Goal: Complete application form

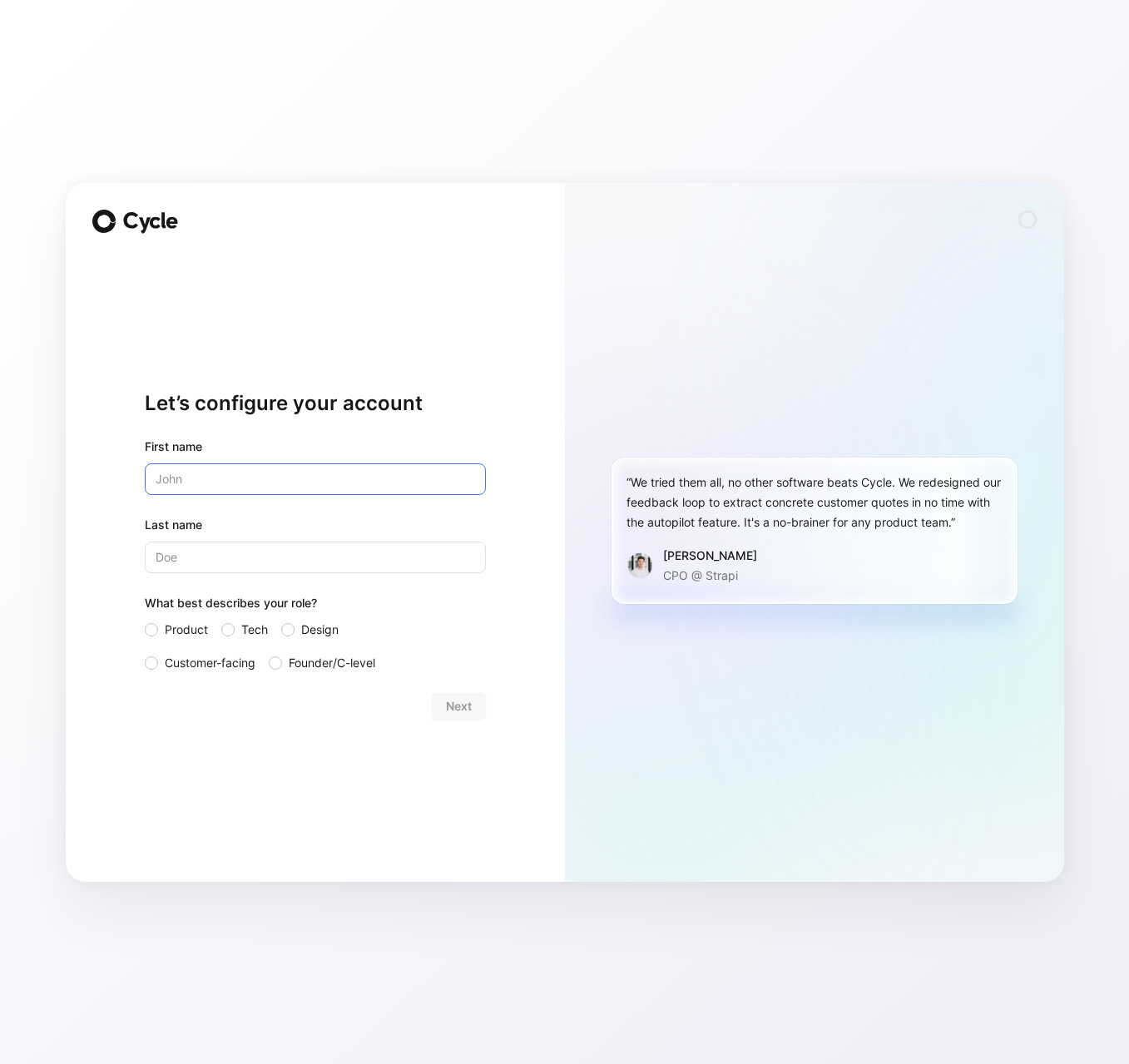
click at [295, 475] on input "text" at bounding box center [315, 480] width 341 height 32
type input "[PERSON_NAME]"
click at [249, 665] on span "Customer-facing" at bounding box center [210, 663] width 91 height 20
click at [145, 653] on input "Customer-facing" at bounding box center [145, 653] width 0 height 0
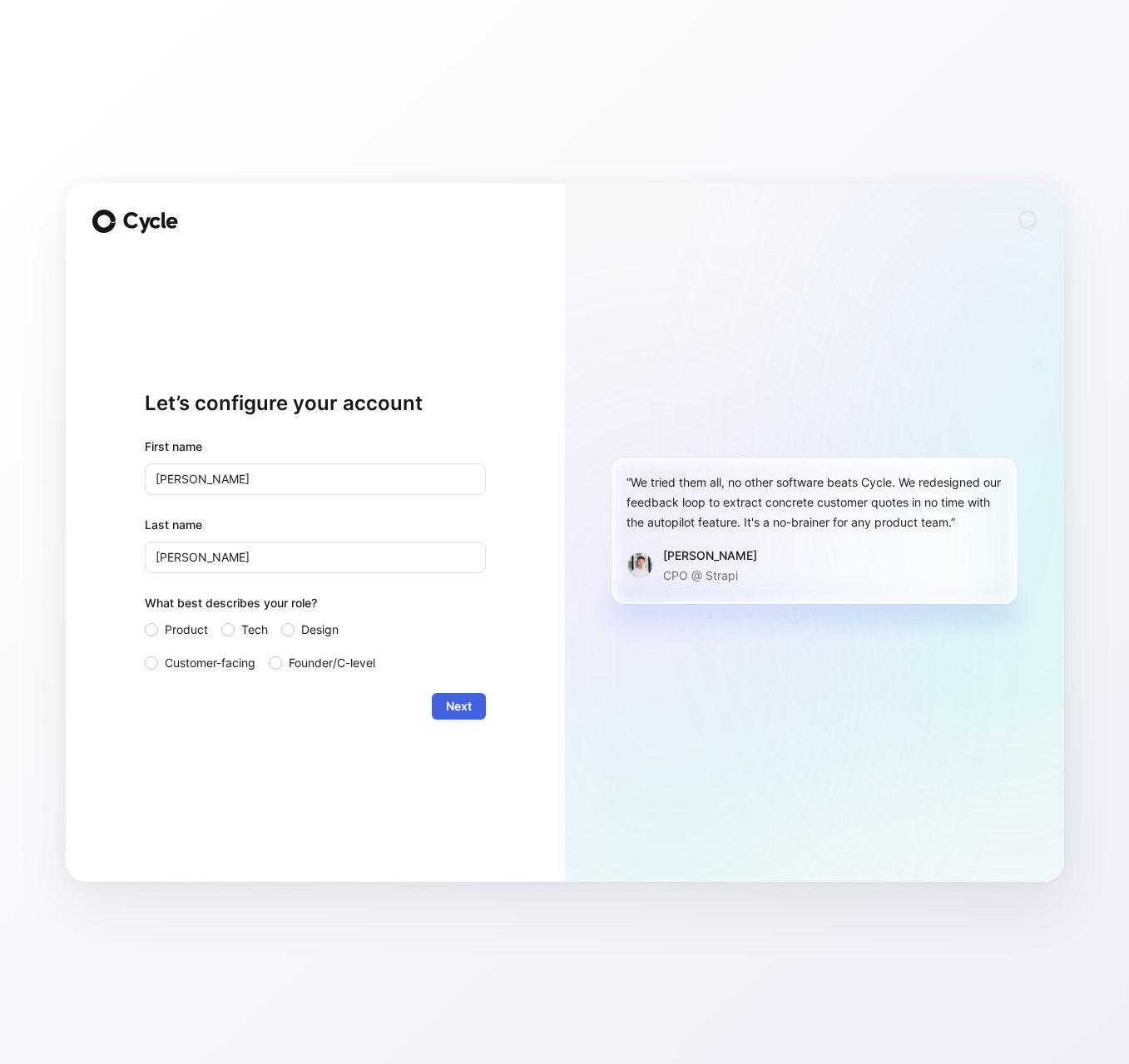
click at [450, 703] on span "Next" at bounding box center [458, 707] width 26 height 20
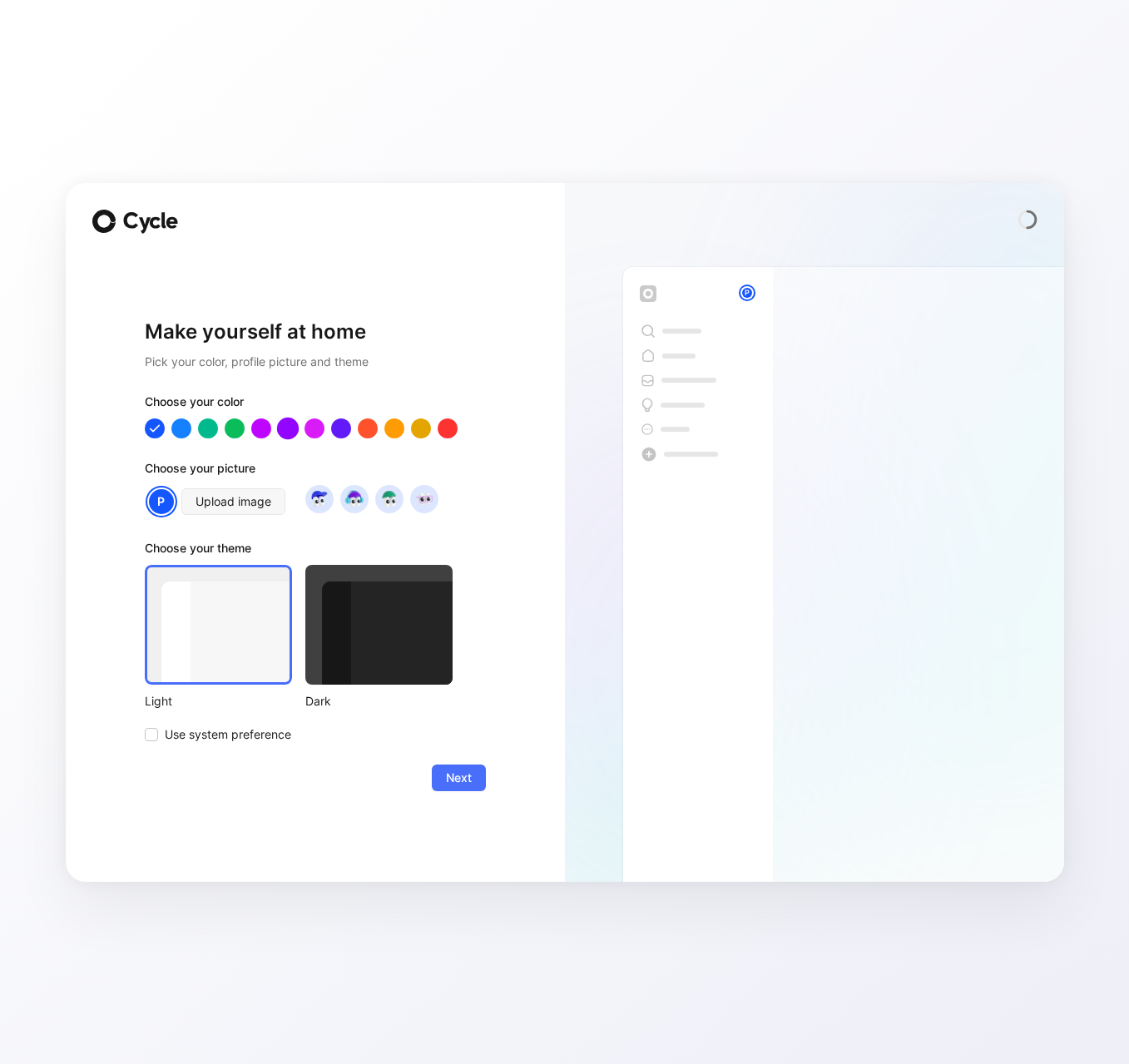
click at [292, 432] on div at bounding box center [287, 428] width 22 height 22
click at [336, 432] on div at bounding box center [340, 428] width 22 height 22
click at [260, 508] on span "Upload image" at bounding box center [233, 502] width 75 height 20
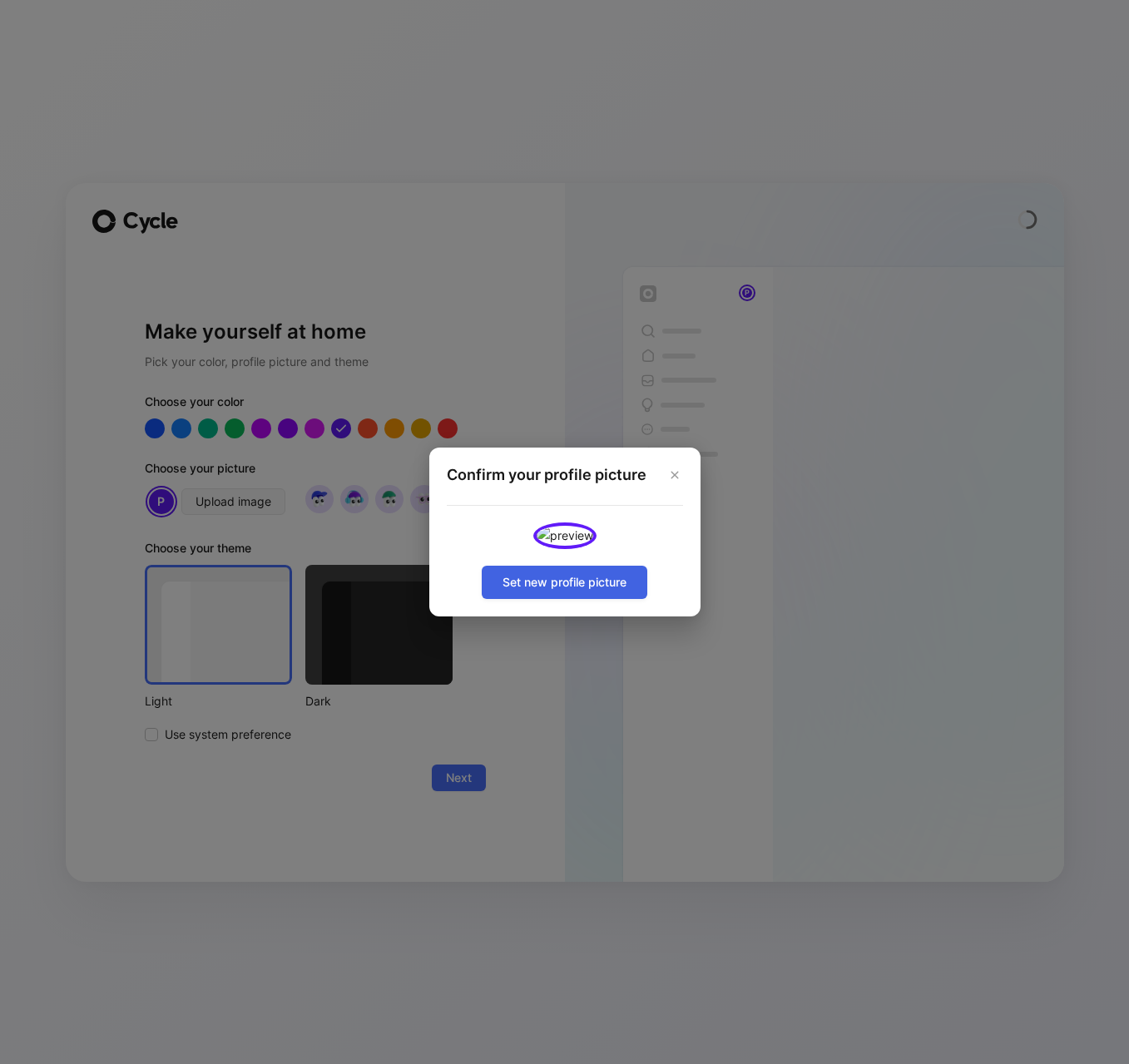
click at [569, 593] on span "Set new profile picture" at bounding box center [564, 583] width 124 height 20
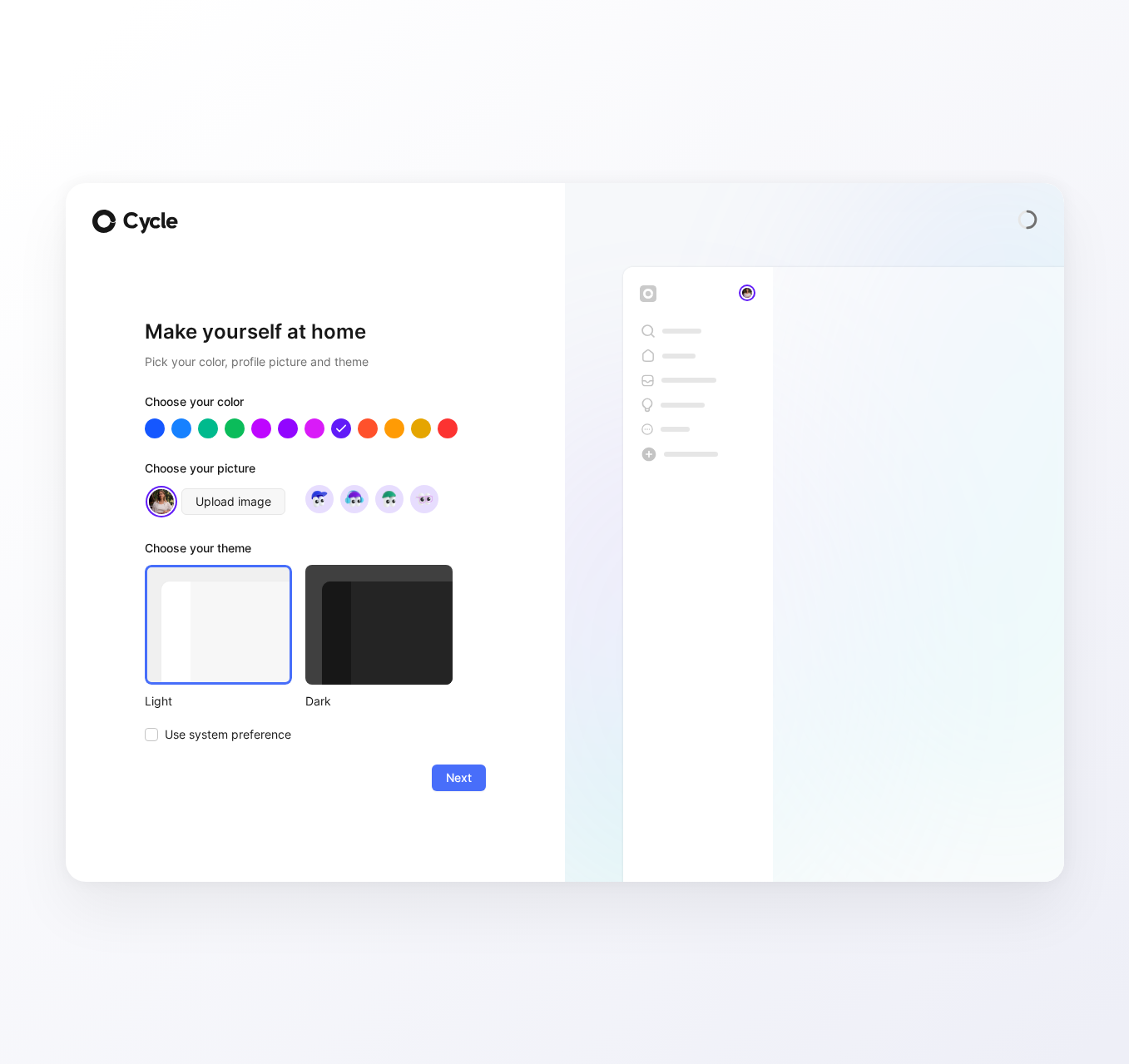
click at [489, 771] on div "Make yourself at home Pick your color, profile picture and theme Choose your co…" at bounding box center [315, 532] width 500 height 699
click at [464, 776] on span "Next" at bounding box center [458, 778] width 26 height 20
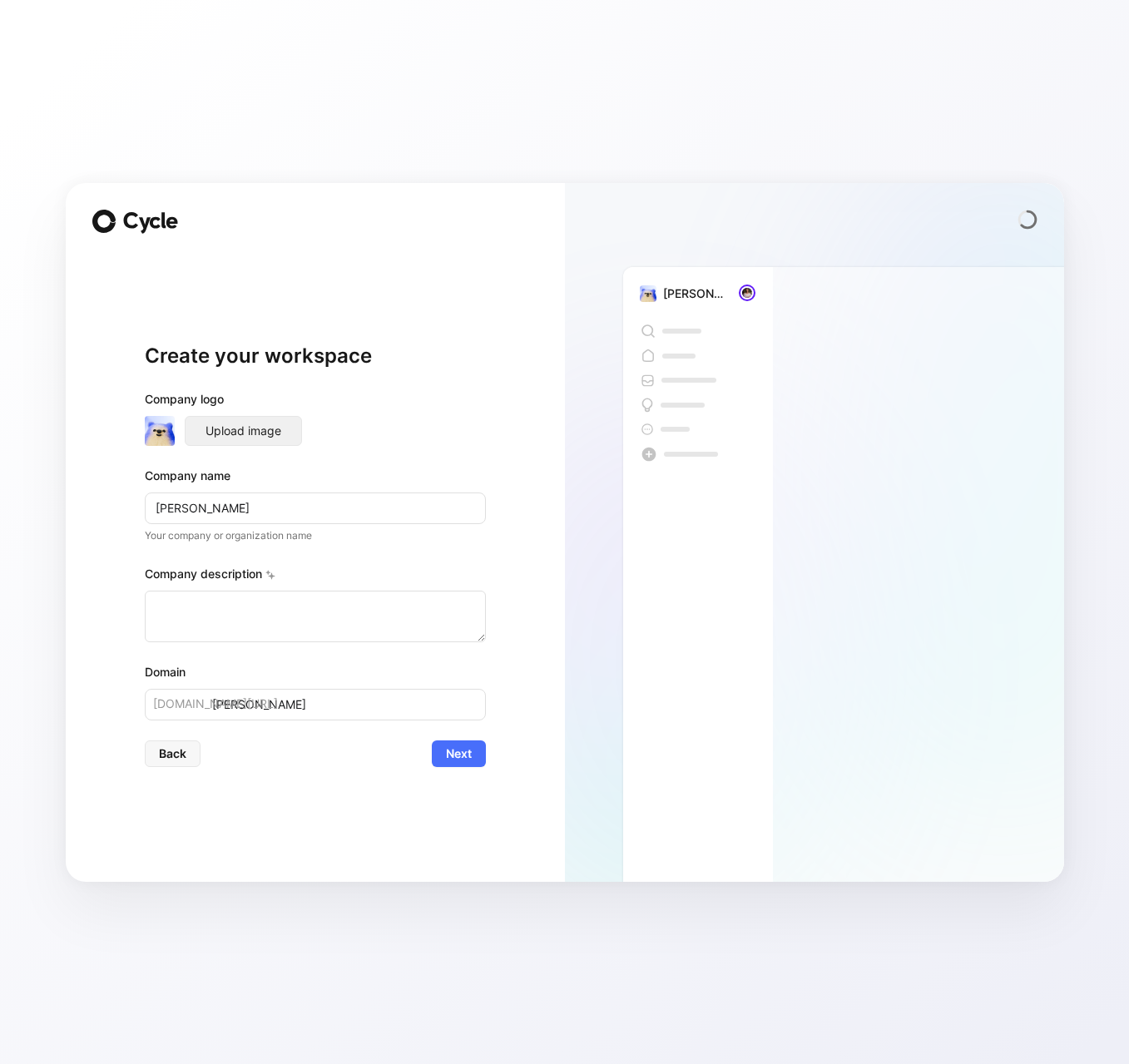
click at [258, 428] on span "Upload image" at bounding box center [243, 431] width 75 height 20
click at [266, 596] on textarea at bounding box center [315, 617] width 341 height 52
click at [474, 755] on button "Next" at bounding box center [458, 754] width 54 height 27
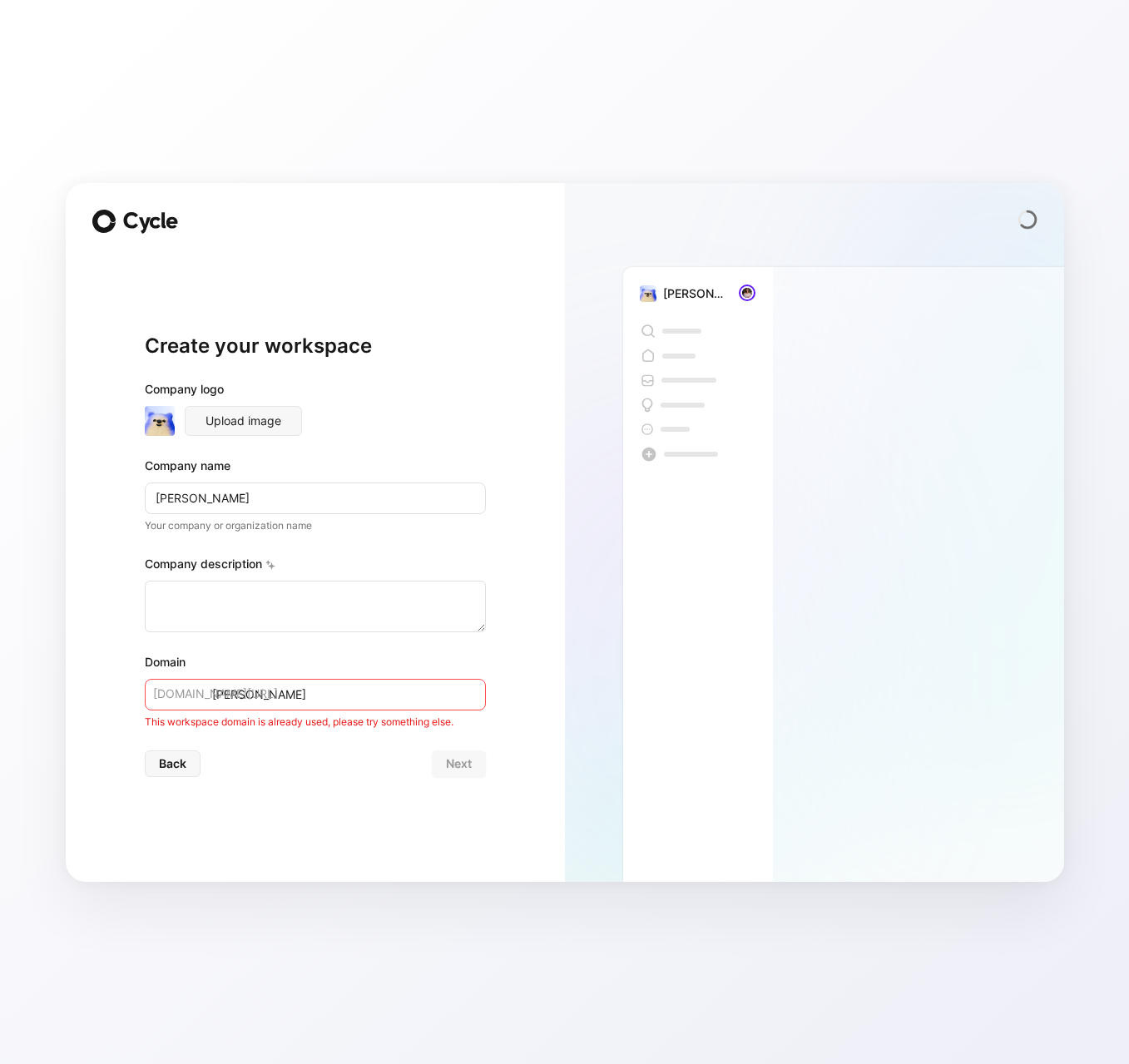
click at [561, 77] on div "Create your workspace Company logo Upload image Company name [PERSON_NAME] Your…" at bounding box center [564, 532] width 1129 height 1064
